Goal: Information Seeking & Learning: Check status

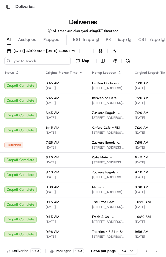
click at [45, 62] on input at bounding box center [37, 61] width 66 height 8
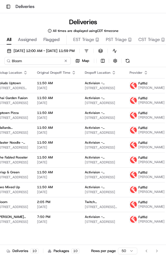
scroll to position [0, 97]
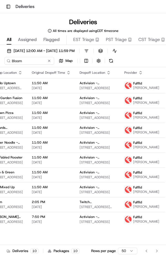
click at [139, 90] on span "[PERSON_NAME]" at bounding box center [146, 88] width 26 height 4
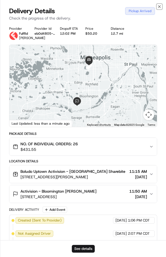
click at [159, 7] on icon "button" at bounding box center [159, 6] width 4 height 4
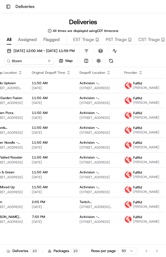
click at [136, 105] on span "[PERSON_NAME]" at bounding box center [146, 103] width 26 height 4
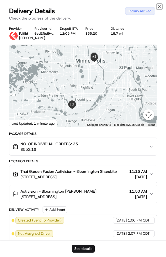
click at [159, 7] on icon "button" at bounding box center [159, 7] width 2 height 2
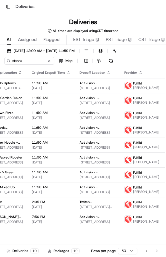
click at [133, 120] on span "[PERSON_NAME]" at bounding box center [146, 117] width 26 height 4
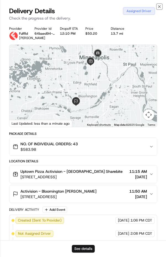
click at [159, 7] on icon "button" at bounding box center [159, 6] width 4 height 4
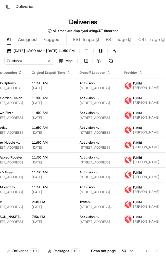
click at [136, 150] on span "[PERSON_NAME]" at bounding box center [146, 147] width 26 height 4
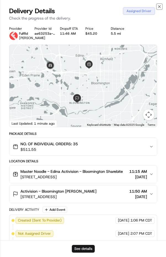
click at [158, 7] on icon "button" at bounding box center [159, 6] width 4 height 4
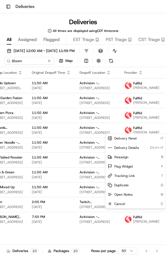
click at [155, 56] on html "Toggle Sidebar Deliveries Deliveries All times are displayed using CDT timezone…" at bounding box center [83, 128] width 166 height 257
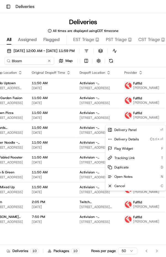
click at [148, 50] on html "Toggle Sidebar Deliveries Deliveries All times are displayed using CDT timezone…" at bounding box center [83, 128] width 166 height 257
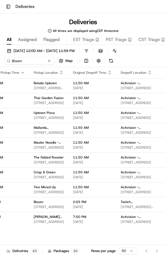
scroll to position [0, 56]
click at [37, 61] on input "Bloom" at bounding box center [37, 61] width 66 height 8
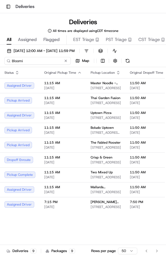
type input "Bloomi"
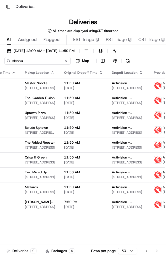
scroll to position [0, 98]
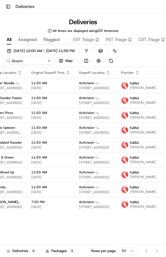
click at [136, 150] on span "[PERSON_NAME]" at bounding box center [143, 147] width 26 height 4
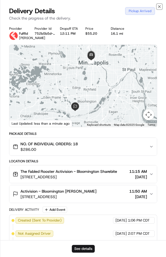
click at [159, 7] on icon "button" at bounding box center [159, 6] width 4 height 4
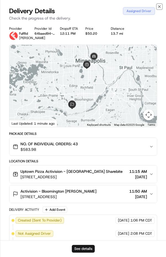
click at [159, 7] on icon "button" at bounding box center [159, 7] width 2 height 2
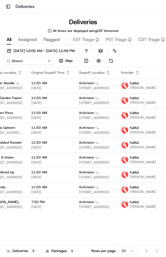
click at [133, 160] on div "Fulflld" at bounding box center [143, 158] width 26 height 4
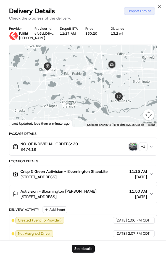
click at [137, 151] on button "+ 1" at bounding box center [138, 147] width 18 height 8
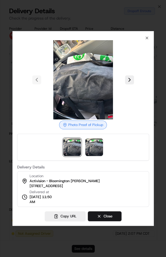
click at [163, 135] on div at bounding box center [83, 128] width 166 height 257
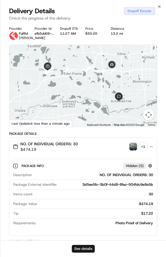
click at [161, 136] on div "Provider Fulflld [PERSON_NAME] Provider Id efb5dd06-60be-abe7-b193-ce48eee01168…" at bounding box center [82, 212] width 165 height 379
click at [159, 7] on icon "button" at bounding box center [159, 7] width 2 height 2
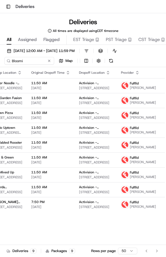
click at [138, 209] on span "[PERSON_NAME]" at bounding box center [143, 207] width 26 height 4
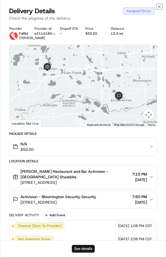
click at [159, 7] on icon "button" at bounding box center [159, 6] width 4 height 4
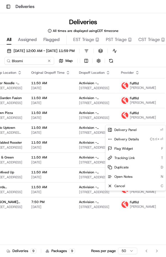
click at [135, 21] on html "Toggle Sidebar Deliveries Deliveries All times are displayed using CDT timezone…" at bounding box center [83, 128] width 166 height 257
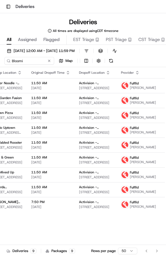
click at [136, 150] on span "[PERSON_NAME]" at bounding box center [143, 147] width 26 height 4
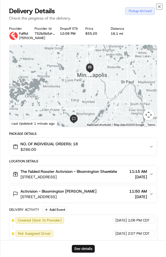
click at [159, 7] on icon "button" at bounding box center [159, 6] width 4 height 4
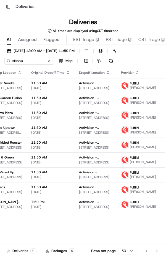
click at [136, 179] on span "[PERSON_NAME]" at bounding box center [143, 177] width 26 height 4
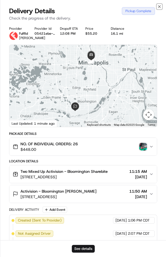
click at [159, 7] on icon "button" at bounding box center [159, 7] width 2 height 2
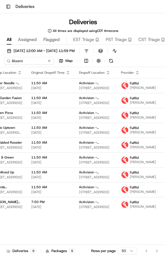
click at [135, 88] on span "[PERSON_NAME]" at bounding box center [143, 88] width 26 height 4
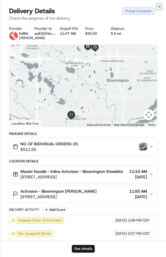
click at [159, 7] on icon "button" at bounding box center [159, 6] width 4 height 4
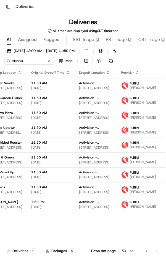
click at [133, 105] on span "[PERSON_NAME]" at bounding box center [143, 103] width 26 height 4
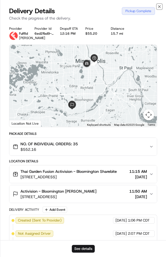
click at [159, 7] on icon "button" at bounding box center [159, 7] width 2 height 2
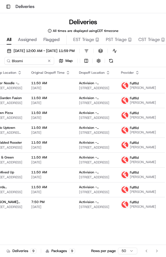
click at [133, 135] on span "[PERSON_NAME]" at bounding box center [143, 132] width 26 height 4
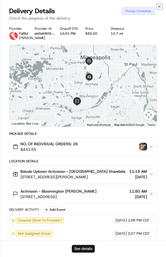
click at [159, 7] on icon "button" at bounding box center [159, 6] width 4 height 4
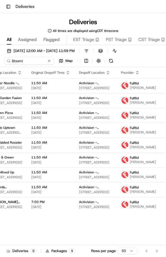
click at [134, 150] on span "[PERSON_NAME]" at bounding box center [143, 147] width 26 height 4
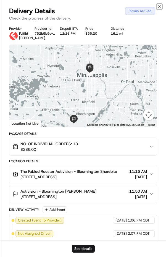
click at [159, 8] on icon "button" at bounding box center [159, 6] width 4 height 4
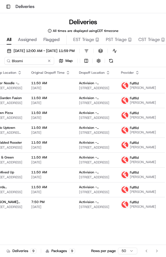
click at [136, 179] on span "[PERSON_NAME]" at bounding box center [143, 177] width 26 height 4
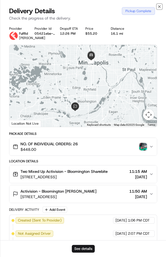
click at [160, 7] on icon "button" at bounding box center [159, 7] width 2 height 2
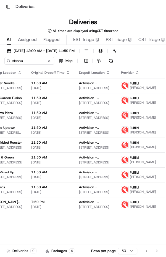
click at [138, 194] on span "[PERSON_NAME]" at bounding box center [143, 192] width 26 height 4
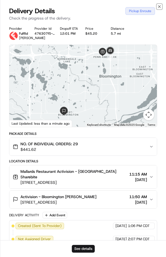
click at [160, 7] on icon "button" at bounding box center [159, 6] width 4 height 4
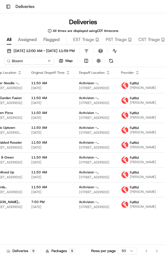
click at [134, 86] on span "[PERSON_NAME]" at bounding box center [143, 88] width 26 height 4
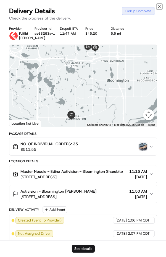
click at [159, 7] on icon "button" at bounding box center [159, 6] width 4 height 4
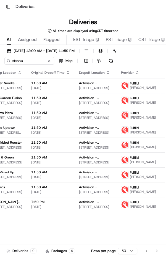
click at [134, 90] on span "[PERSON_NAME]" at bounding box center [143, 88] width 26 height 4
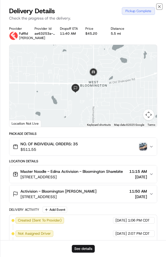
click at [159, 7] on icon "button" at bounding box center [159, 6] width 4 height 4
